Goal: Task Accomplishment & Management: Manage account settings

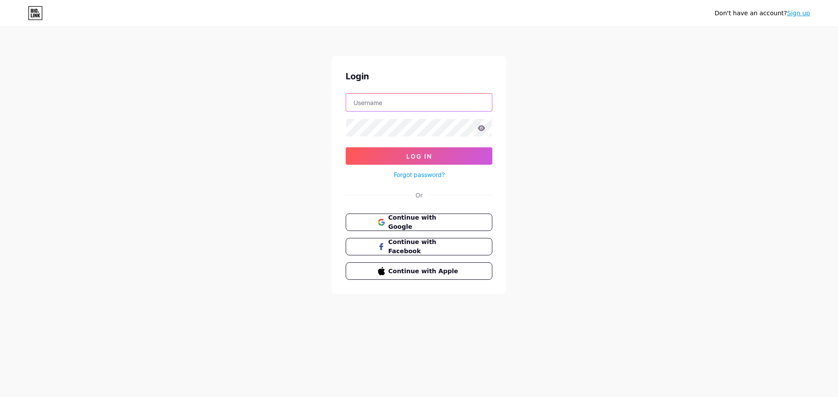
click at [368, 100] on input "text" at bounding box center [419, 102] width 146 height 17
type input "[EMAIL_ADDRESS][DOMAIN_NAME]"
click at [462, 154] on button "Log In" at bounding box center [419, 155] width 147 height 17
click at [376, 161] on button "Log In" at bounding box center [419, 155] width 147 height 17
